Goal: Navigation & Orientation: Find specific page/section

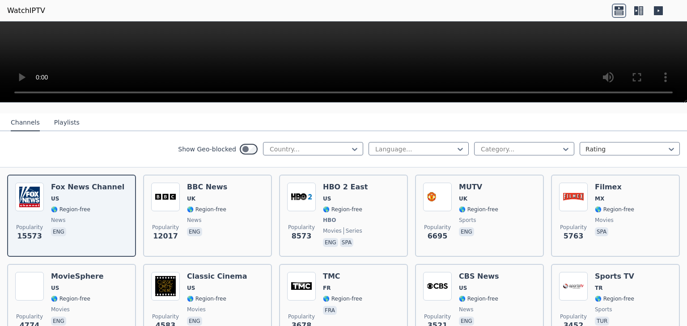
scroll to position [89, 0]
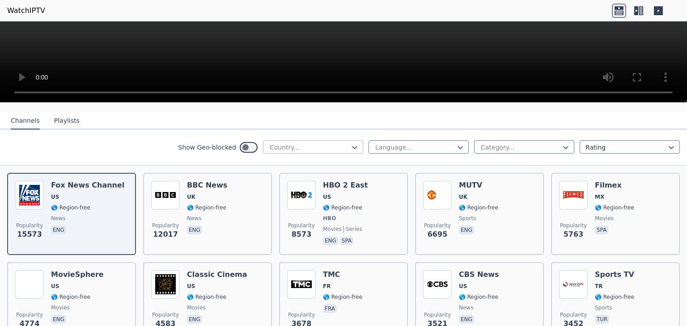
click at [269, 143] on div at bounding box center [309, 147] width 81 height 9
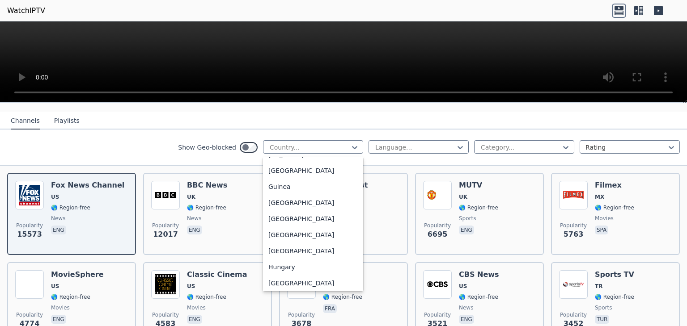
scroll to position [1386, 0]
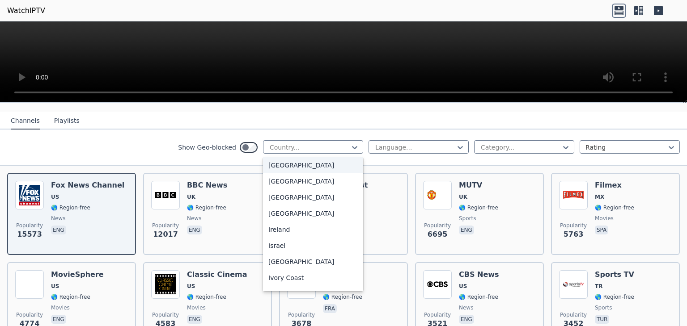
click at [276, 164] on div "[GEOGRAPHIC_DATA]" at bounding box center [313, 165] width 100 height 16
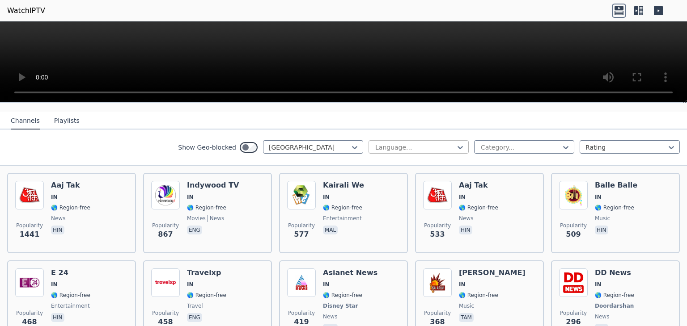
click at [456, 143] on div at bounding box center [460, 147] width 9 height 13
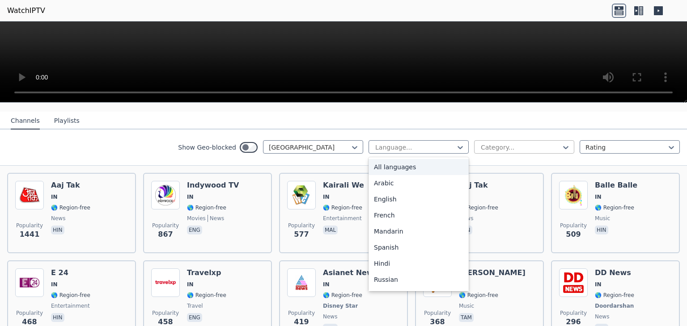
click at [496, 143] on div at bounding box center [520, 147] width 81 height 9
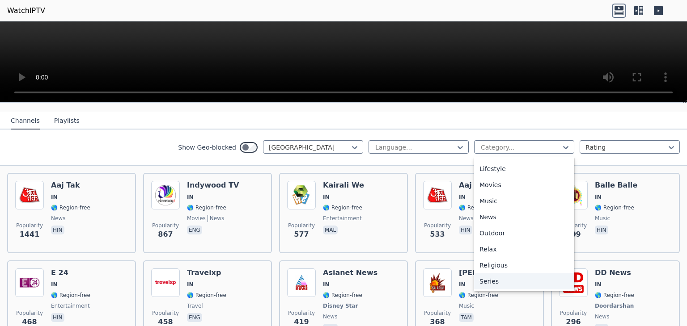
scroll to position [268, 0]
click at [488, 277] on div "Sports" at bounding box center [524, 285] width 100 height 16
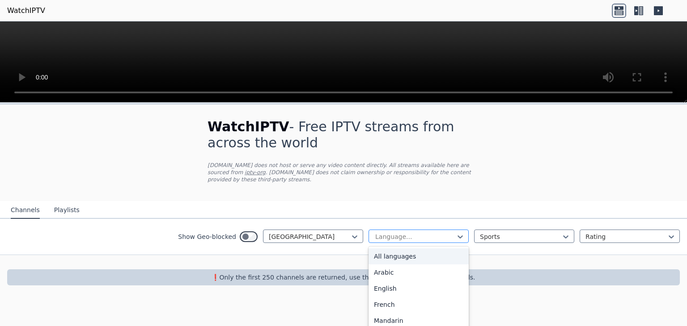
click at [452, 232] on div at bounding box center [414, 236] width 81 height 9
click at [401, 281] on div "English" at bounding box center [418, 289] width 100 height 16
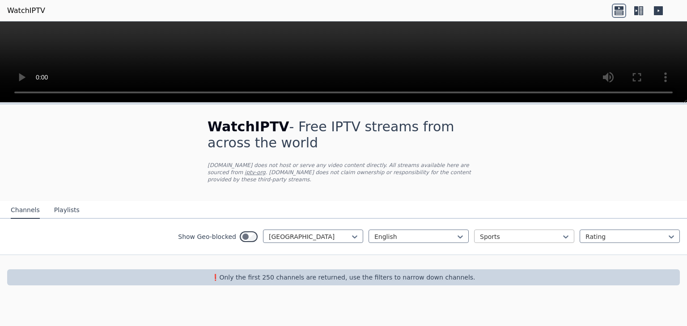
click at [507, 232] on div at bounding box center [520, 236] width 81 height 9
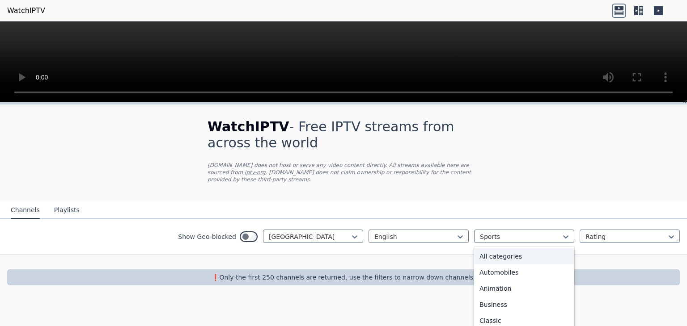
click at [509, 249] on div "All categories" at bounding box center [524, 257] width 100 height 16
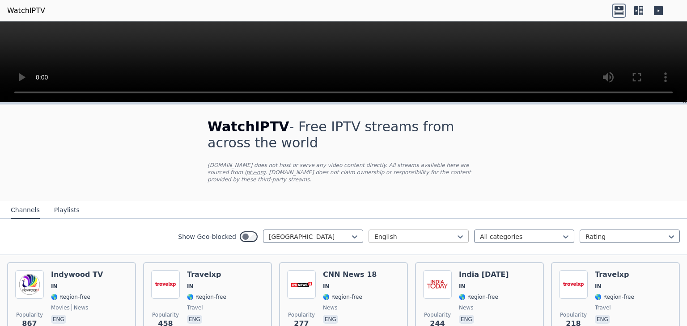
click at [440, 232] on div at bounding box center [414, 236] width 81 height 9
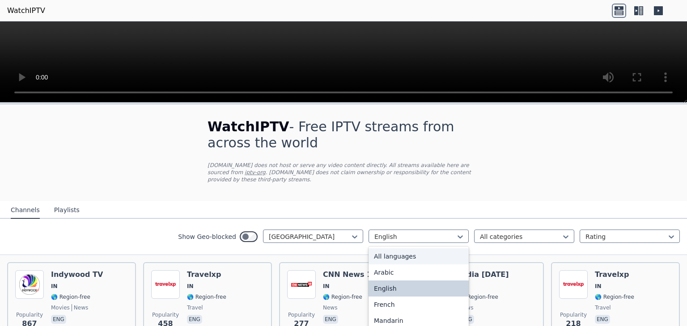
click at [430, 249] on div "All languages" at bounding box center [418, 257] width 100 height 16
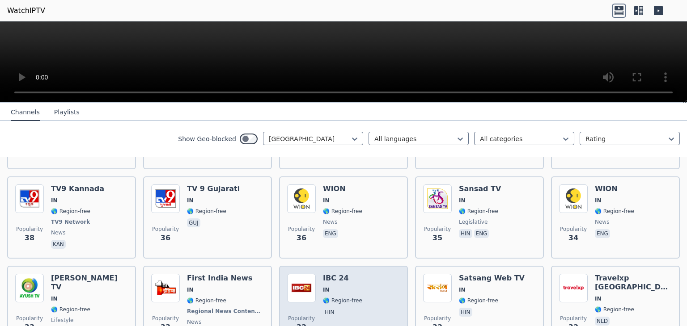
scroll to position [1654, 0]
